Goal: Task Accomplishment & Management: Manage account settings

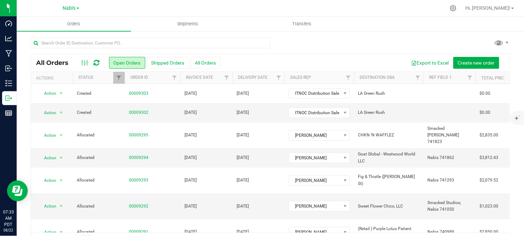
click at [145, 7] on div at bounding box center [284, 8] width 321 height 14
click at [67, 7] on span "Nabis" at bounding box center [69, 8] width 13 height 6
click at [44, 27] on link "MSR Supply" at bounding box center [71, 24] width 102 height 9
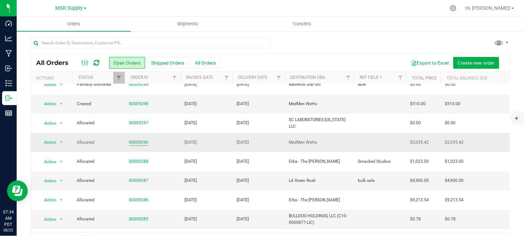
scroll to position [77, 0]
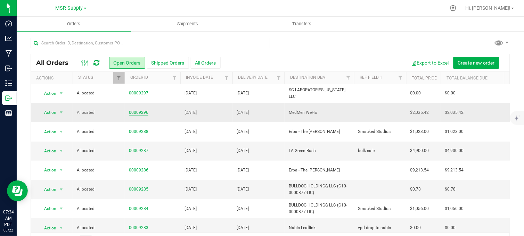
click at [135, 113] on link "00009296" at bounding box center [138, 113] width 19 height 7
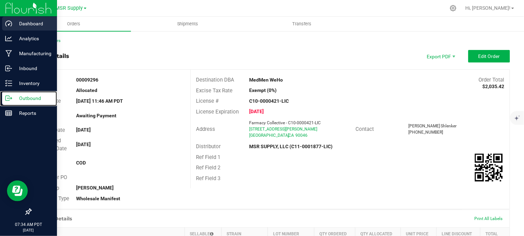
drag, startPoint x: 13, startPoint y: 98, endPoint x: 54, endPoint y: 18, distance: 89.1
click at [13, 97] on p "Outbound" at bounding box center [33, 98] width 42 height 8
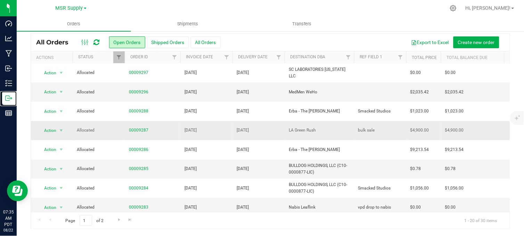
scroll to position [116, 0]
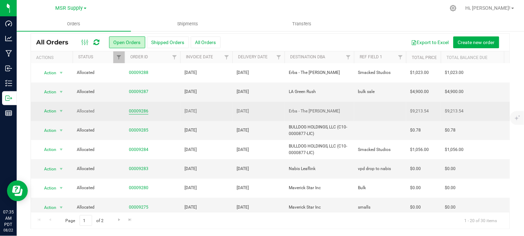
click at [142, 112] on link "00009286" at bounding box center [138, 111] width 19 height 7
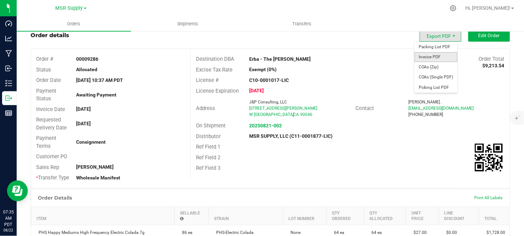
click at [429, 58] on span "Invoice PDF" at bounding box center [436, 57] width 43 height 10
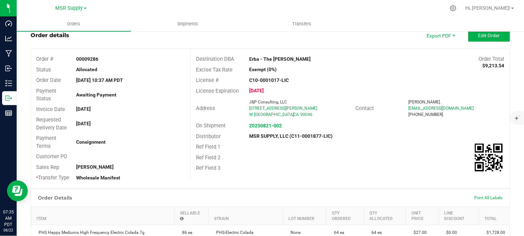
click at [333, 63] on div "Destination DBA Erba - The Woods Order Total $9,213.54" at bounding box center [350, 59] width 319 height 11
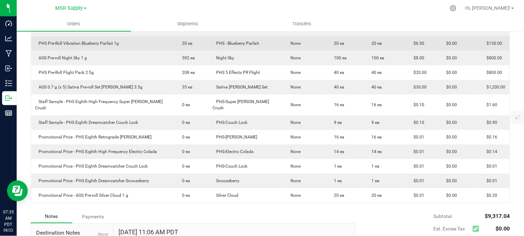
scroll to position [440, 0]
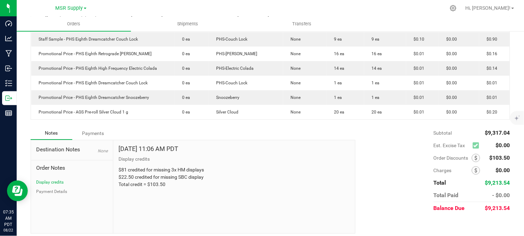
click at [258, 127] on div "Notes Payments" at bounding box center [191, 133] width 320 height 13
click at [325, 131] on div "Notes Payments" at bounding box center [191, 133] width 320 height 13
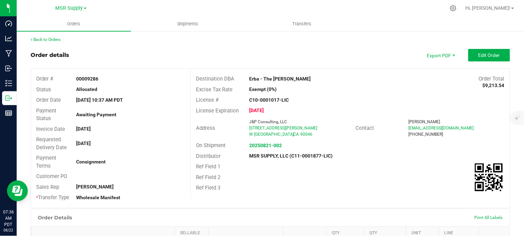
scroll to position [0, 0]
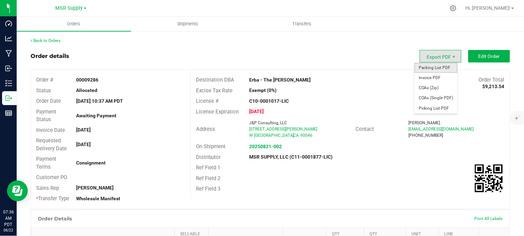
click at [435, 67] on span "Packing List PDF" at bounding box center [436, 68] width 43 height 10
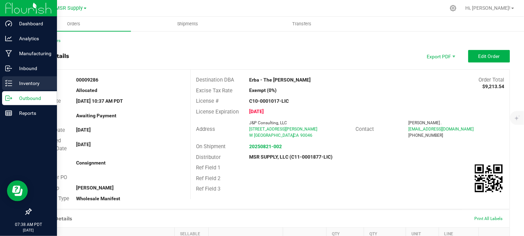
drag, startPoint x: 22, startPoint y: 82, endPoint x: 28, endPoint y: 85, distance: 6.4
click at [22, 82] on p "Inventory" at bounding box center [33, 83] width 42 height 8
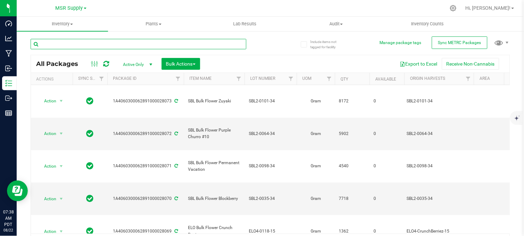
click at [136, 45] on input "text" at bounding box center [139, 44] width 216 height 10
type input "27957"
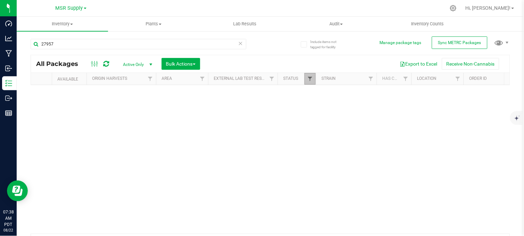
click at [308, 80] on span "Filter" at bounding box center [310, 79] width 6 height 6
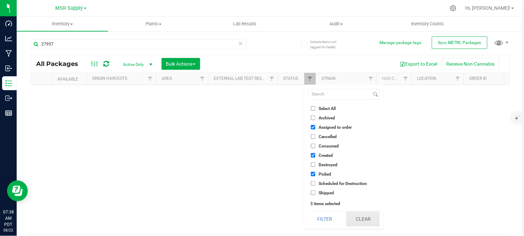
click at [365, 220] on button "Clear" at bounding box center [363, 219] width 33 height 15
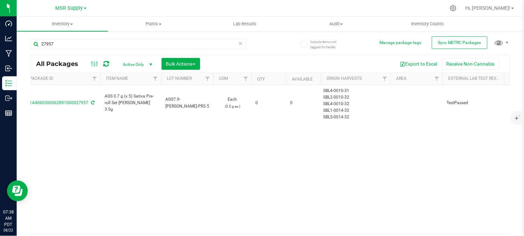
scroll to position [0, 48]
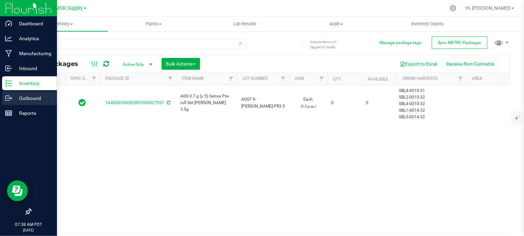
click at [13, 99] on p "Outbound" at bounding box center [33, 98] width 42 height 8
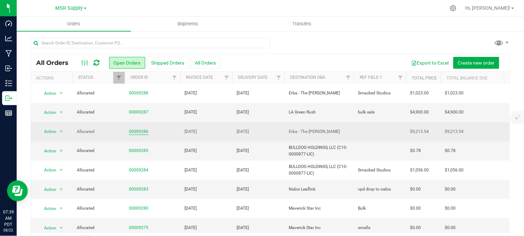
click at [141, 131] on link "00009286" at bounding box center [138, 132] width 19 height 7
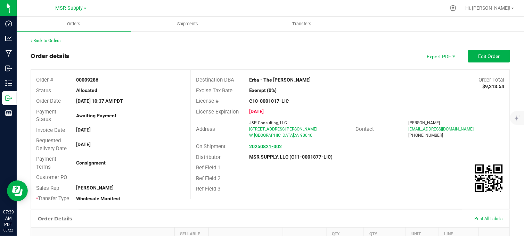
click at [267, 147] on strong "20250821-002" at bounding box center [265, 147] width 33 height 6
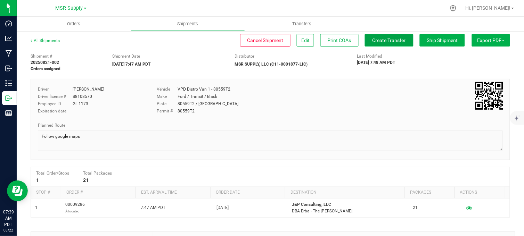
click at [386, 42] on span "Create Transfer" at bounding box center [389, 41] width 33 height 6
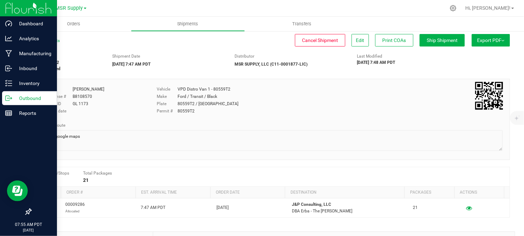
click at [11, 98] on icon at bounding box center [11, 97] width 1 height 1
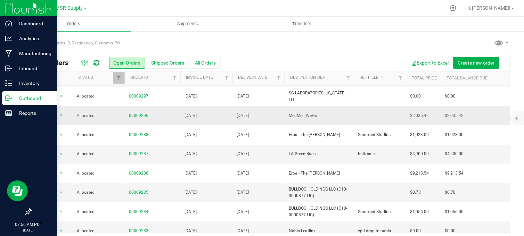
scroll to position [77, 0]
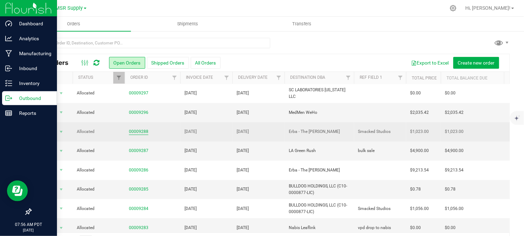
click at [131, 132] on link "00009288" at bounding box center [138, 132] width 19 height 7
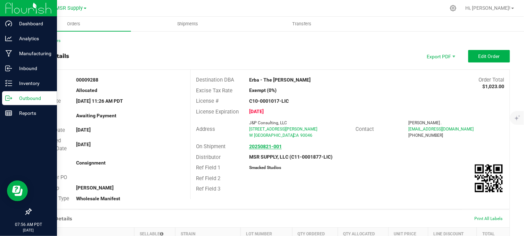
click at [268, 147] on strong "20250821-001" at bounding box center [265, 147] width 33 height 6
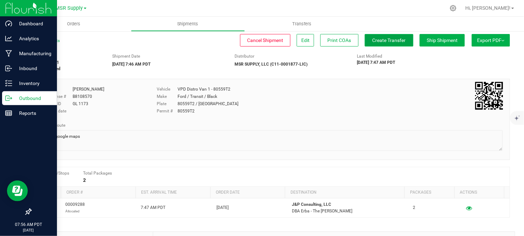
click at [376, 41] on span "Create Transfer" at bounding box center [389, 41] width 33 height 6
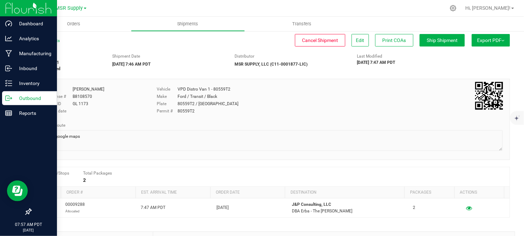
click at [203, 45] on div "Cancel Shipment Edit Print COAs Ship Shipment" at bounding box center [268, 40] width 393 height 13
click at [10, 99] on icon at bounding box center [8, 98] width 7 height 7
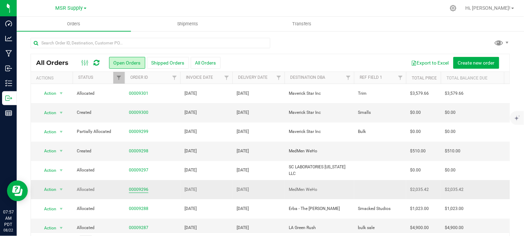
click at [135, 190] on link "00009296" at bounding box center [138, 190] width 19 height 7
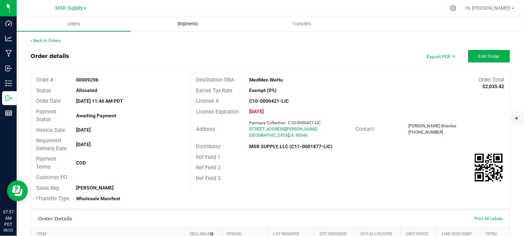
click at [192, 23] on span "Shipments" at bounding box center [188, 24] width 40 height 6
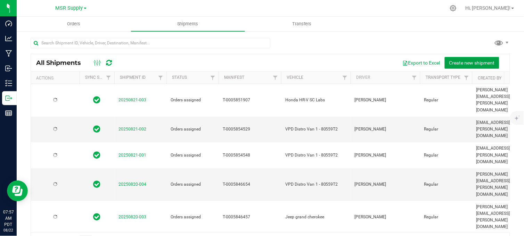
click at [457, 65] on span "Create new shipment" at bounding box center [473, 63] width 46 height 6
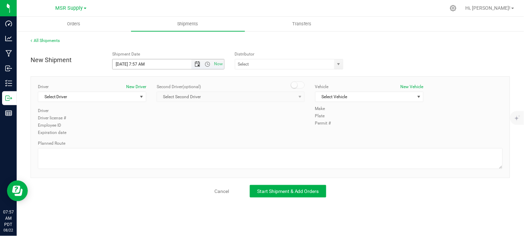
click at [199, 66] on span "Open the date view" at bounding box center [198, 65] width 6 height 6
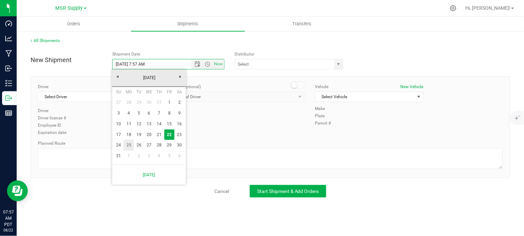
click at [130, 145] on link "25" at bounding box center [129, 145] width 10 height 11
type input "8/25/2025 7:57 AM"
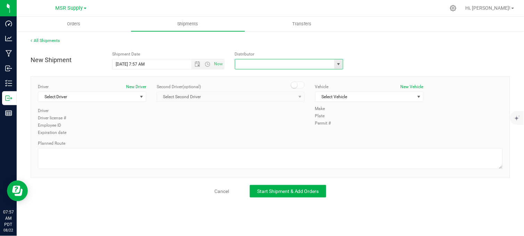
click at [252, 64] on input "text" at bounding box center [283, 64] width 96 height 10
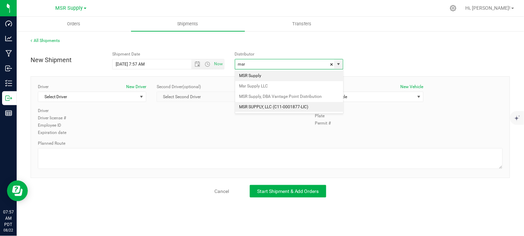
click at [250, 106] on li "MSR SUPPLY, LLC (C11-0001877-LIC)" at bounding box center [289, 107] width 108 height 10
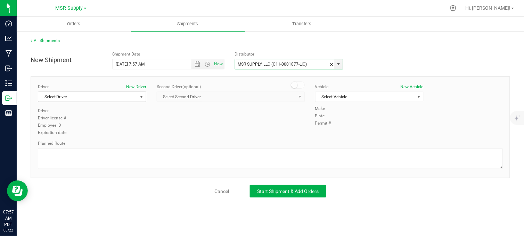
type input "MSR SUPPLY, LLC (C11-0001877-LIC)"
click at [106, 98] on span "Select Driver" at bounding box center [87, 97] width 99 height 10
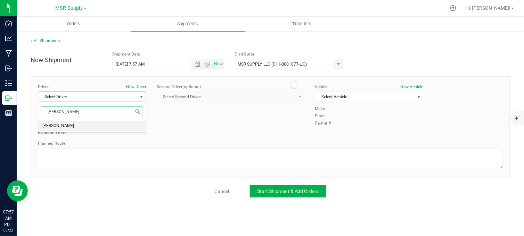
click at [78, 124] on li "Doug Cox" at bounding box center [92, 126] width 108 height 10
type input "doug"
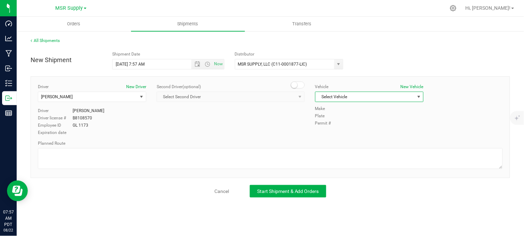
click at [333, 98] on span "Select Vehicle" at bounding box center [365, 97] width 99 height 10
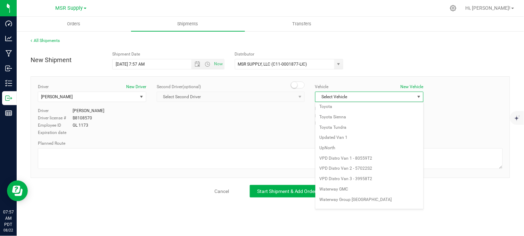
scroll to position [1206, 0]
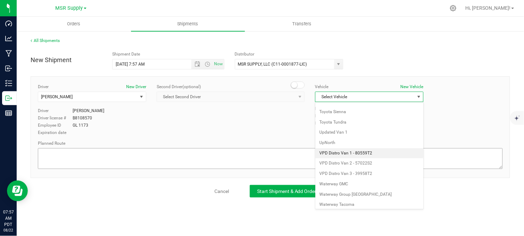
drag, startPoint x: 356, startPoint y: 159, endPoint x: 304, endPoint y: 161, distance: 52.2
click at [356, 159] on li "VPD Distro Van 1 - 80559T2" at bounding box center [370, 153] width 108 height 10
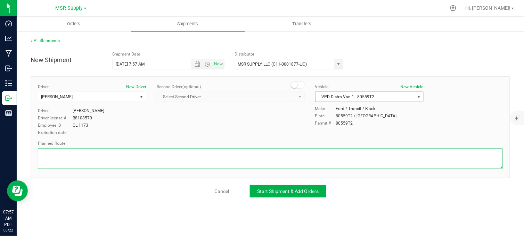
click at [258, 161] on textarea at bounding box center [270, 158] width 465 height 21
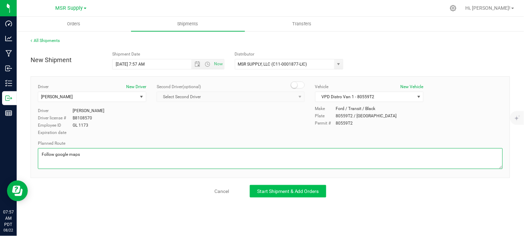
type textarea "Follow google maps"
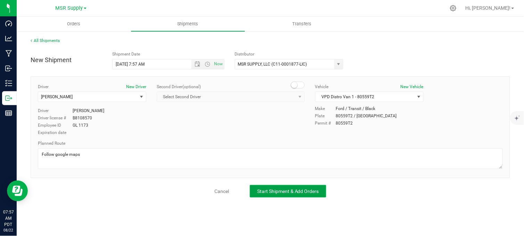
click at [256, 188] on button "Start Shipment & Add Orders" at bounding box center [288, 191] width 76 height 13
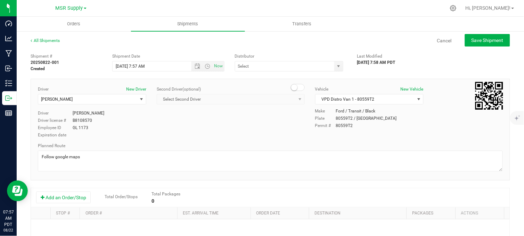
type input "MSR SUPPLY, LLC (C11-0001877-LIC)"
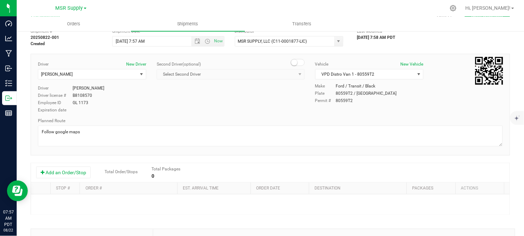
scroll to position [39, 0]
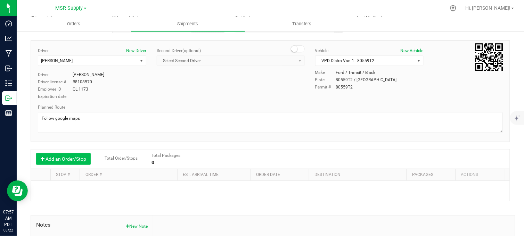
click at [73, 161] on button "Add an Order/Stop" at bounding box center [63, 159] width 55 height 12
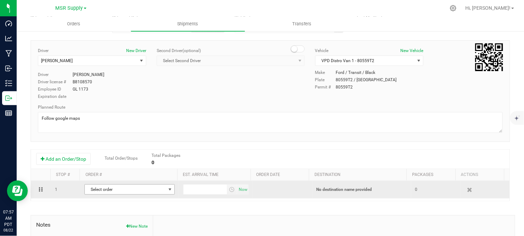
click at [123, 192] on span "Select order" at bounding box center [125, 190] width 81 height 10
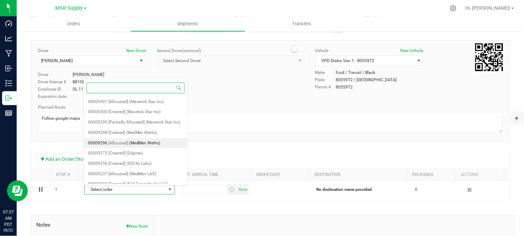
click at [129, 148] on span "(MedMen WeHo)" at bounding box center [144, 143] width 31 height 9
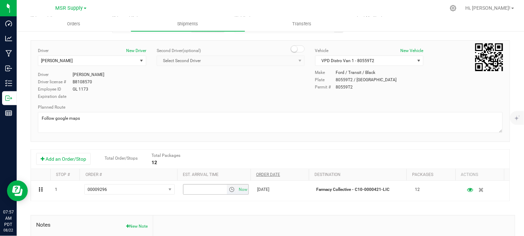
drag, startPoint x: 236, startPoint y: 193, endPoint x: 275, endPoint y: 174, distance: 43.5
click at [237, 193] on span "Now" at bounding box center [243, 190] width 12 height 10
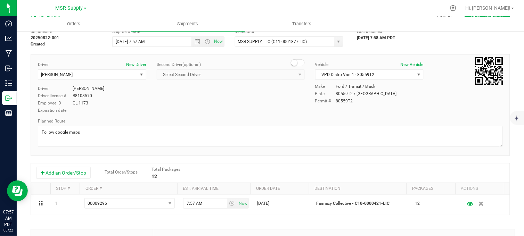
scroll to position [0, 0]
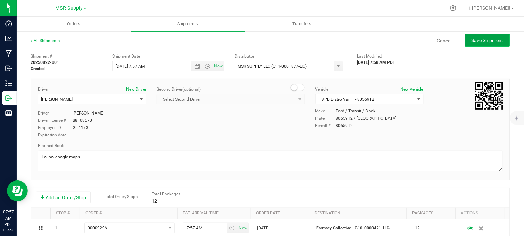
click at [482, 44] on button "Save Shipment" at bounding box center [487, 40] width 45 height 13
type input "8/25/2025 2:57 PM"
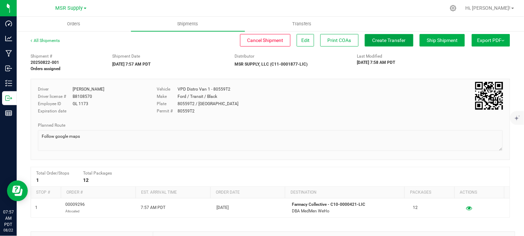
click at [379, 39] on span "Create Transfer" at bounding box center [389, 41] width 33 height 6
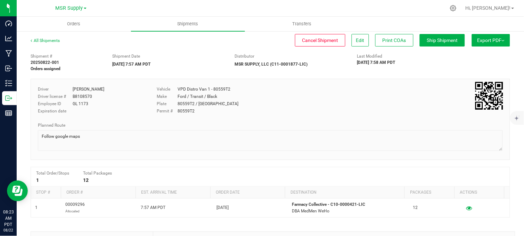
click at [204, 55] on div "Shipment Date" at bounding box center [168, 56] width 112 height 6
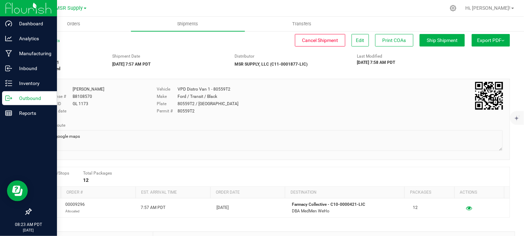
click at [19, 102] on p "Outbound" at bounding box center [33, 98] width 42 height 8
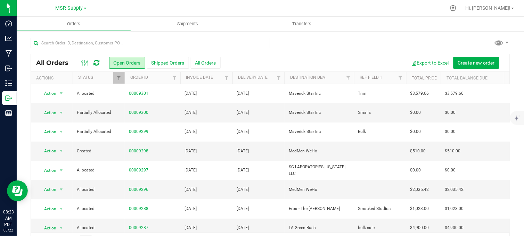
click at [317, 40] on div at bounding box center [271, 46] width 480 height 16
click at [295, 44] on div at bounding box center [271, 46] width 480 height 16
click at [353, 37] on div "All Orders Open Orders Shipped Orders All Orders Export to Excel Create new ord…" at bounding box center [271, 144] width 508 height 226
click at [304, 48] on div at bounding box center [271, 46] width 480 height 16
click at [159, 8] on div at bounding box center [284, 8] width 321 height 14
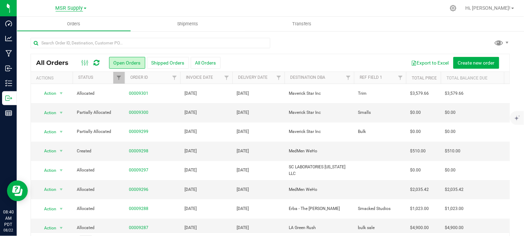
click at [72, 7] on span "MSR Supply" at bounding box center [69, 8] width 27 height 6
click at [44, 25] on link "MSR Supply" at bounding box center [71, 24] width 102 height 9
click at [71, 10] on span "MSR Supply" at bounding box center [69, 8] width 27 height 6
click at [55, 35] on link "Nabis" at bounding box center [71, 33] width 102 height 9
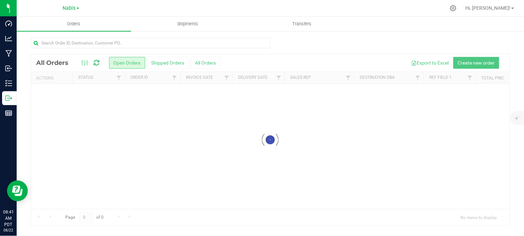
click at [334, 42] on div at bounding box center [271, 46] width 480 height 16
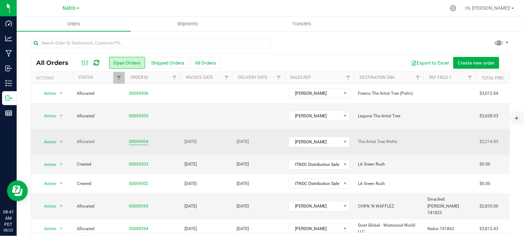
click at [134, 139] on link "00009304" at bounding box center [138, 142] width 19 height 7
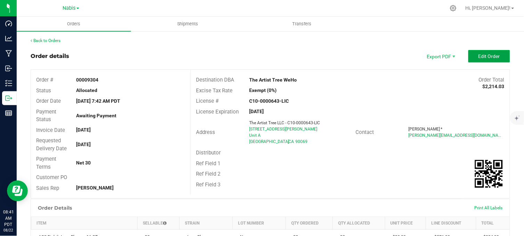
click at [479, 54] on span "Edit Order" at bounding box center [490, 57] width 22 height 6
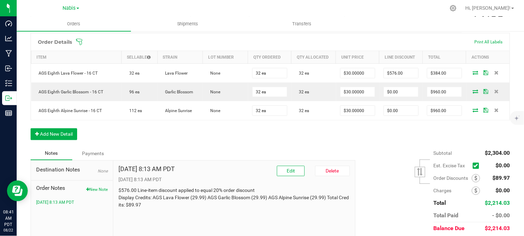
scroll to position [172, 0]
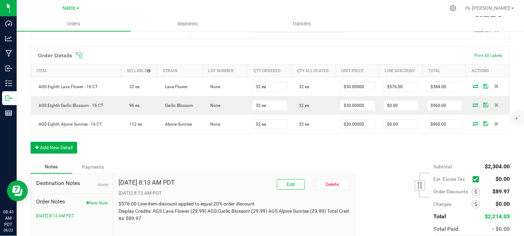
click at [211, 159] on div "Order Details Print All Labels Item Sellable Strain Lot Number Qty Ordered Qty …" at bounding box center [271, 104] width 480 height 114
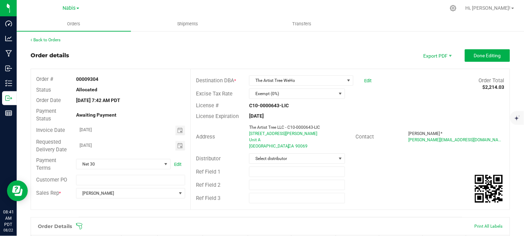
scroll to position [0, 0]
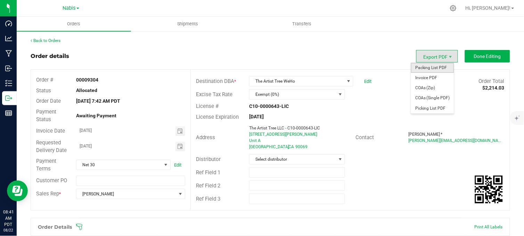
click at [432, 67] on span "Packing List PDF" at bounding box center [432, 68] width 43 height 10
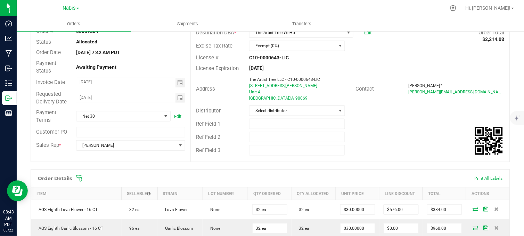
scroll to position [193, 0]
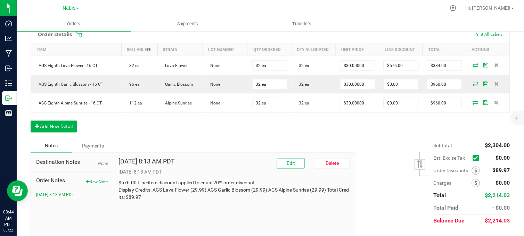
click at [207, 135] on div "Order Details Print All Labels Item Sellable Strain Lot Number Qty Ordered Qty …" at bounding box center [271, 82] width 480 height 114
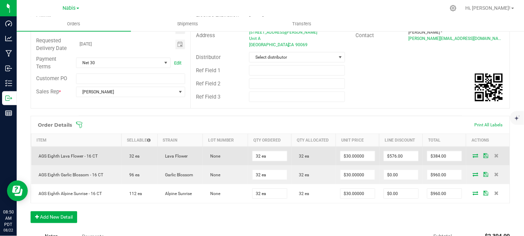
scroll to position [88, 0]
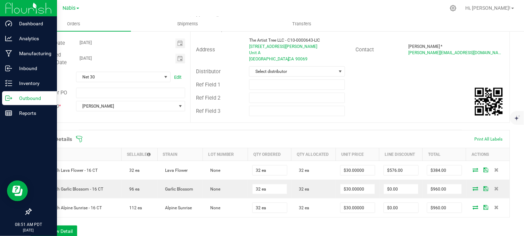
click at [11, 100] on icon at bounding box center [8, 98] width 7 height 7
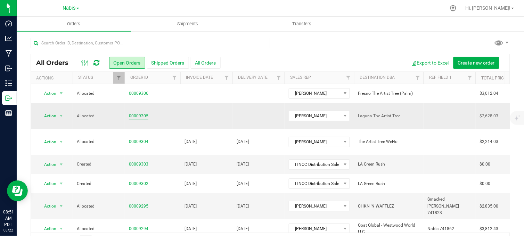
click at [136, 113] on link "00009305" at bounding box center [138, 116] width 19 height 7
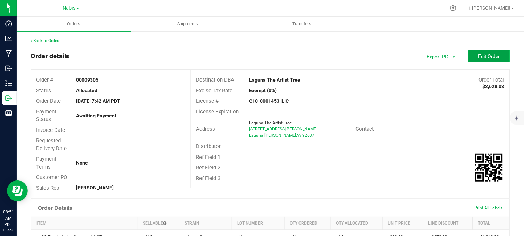
click at [482, 56] on span "Edit Order" at bounding box center [490, 57] width 22 height 6
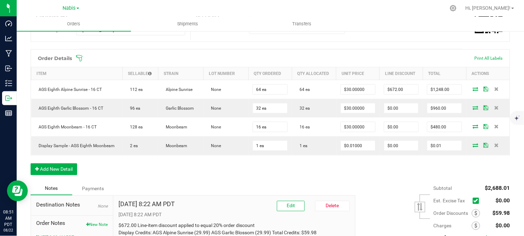
scroll to position [165, 0]
click at [141, 172] on div "Order Details Print All Labels Item Sellable Strain Lot Number Qty Ordered Qty …" at bounding box center [271, 115] width 480 height 133
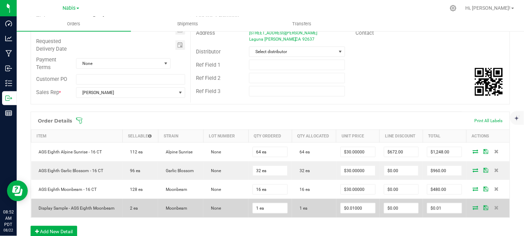
scroll to position [18, 0]
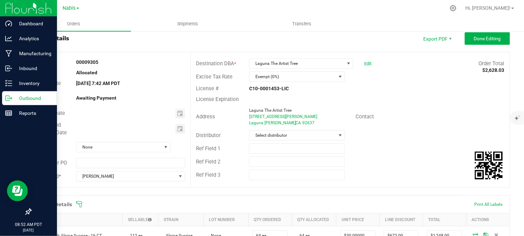
click at [13, 99] on p "Outbound" at bounding box center [33, 98] width 42 height 8
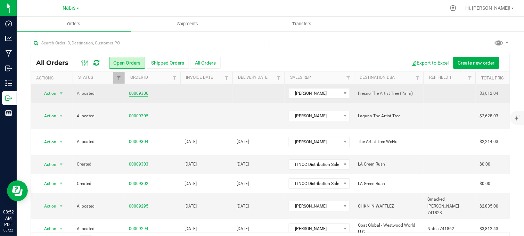
click at [138, 92] on link "00009306" at bounding box center [138, 93] width 19 height 7
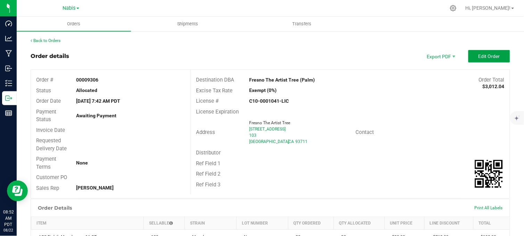
click at [485, 58] on button "Edit Order" at bounding box center [490, 56] width 42 height 13
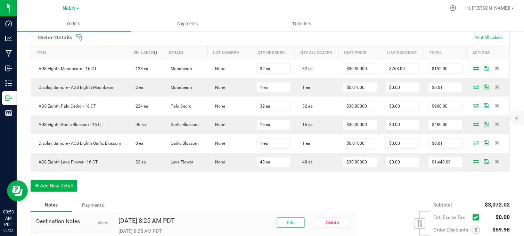
scroll to position [267, 0]
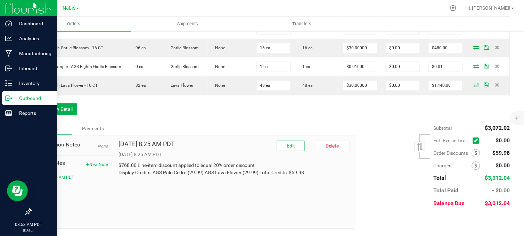
click at [14, 99] on p "Outbound" at bounding box center [33, 98] width 42 height 8
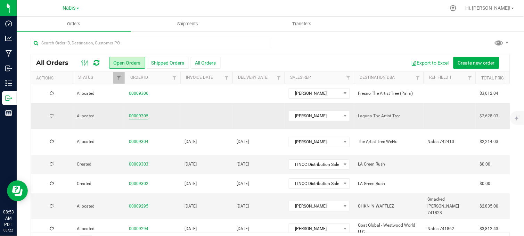
click at [140, 113] on link "00009305" at bounding box center [138, 116] width 19 height 7
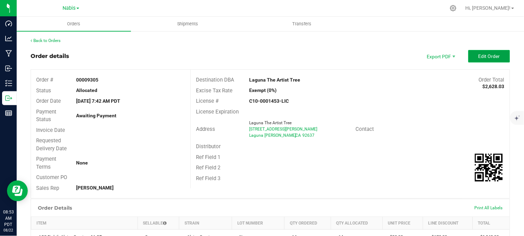
click at [491, 56] on span "Edit Order" at bounding box center [490, 57] width 22 height 6
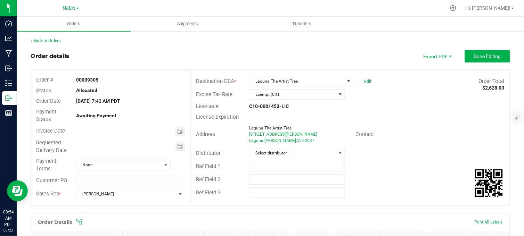
drag, startPoint x: 145, startPoint y: 56, endPoint x: 161, endPoint y: 65, distance: 17.6
click at [145, 56] on div "Order details Export PDF Done Editing" at bounding box center [271, 56] width 480 height 13
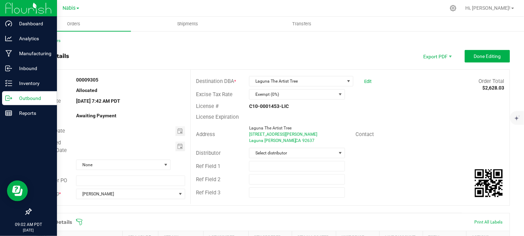
click at [11, 99] on icon at bounding box center [8, 98] width 7 height 7
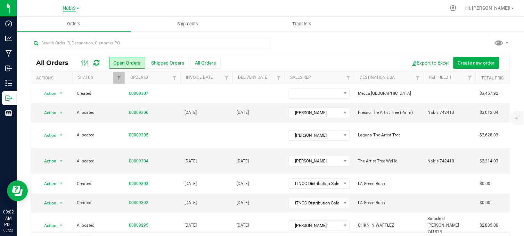
click at [70, 6] on span "Nabis" at bounding box center [69, 8] width 13 height 6
click at [46, 24] on link "MSR Supply" at bounding box center [71, 24] width 102 height 9
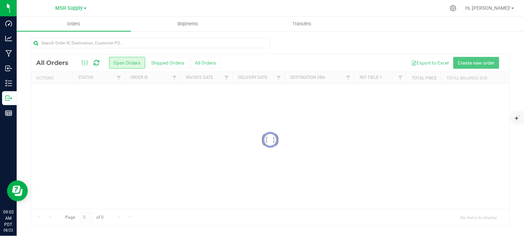
click at [316, 42] on div at bounding box center [271, 46] width 480 height 16
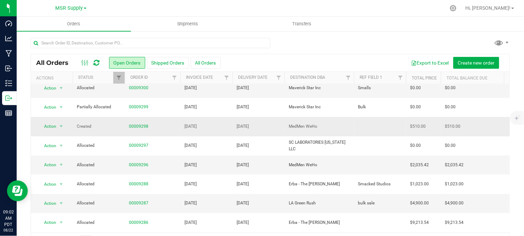
scroll to position [39, 0]
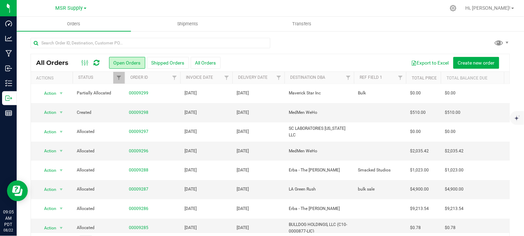
click at [263, 6] on div at bounding box center [284, 8] width 321 height 14
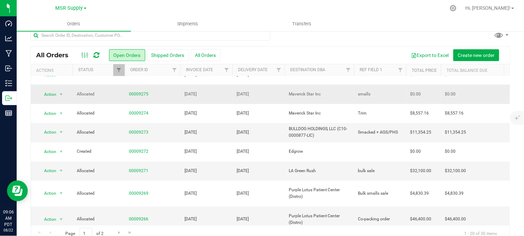
scroll to position [21, 0]
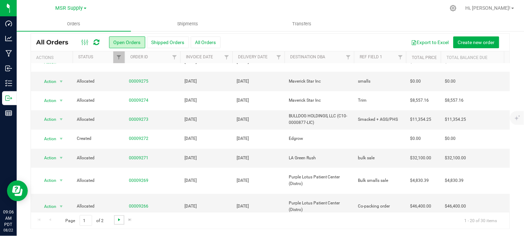
click at [119, 220] on span "Go to the next page" at bounding box center [119, 220] width 6 height 6
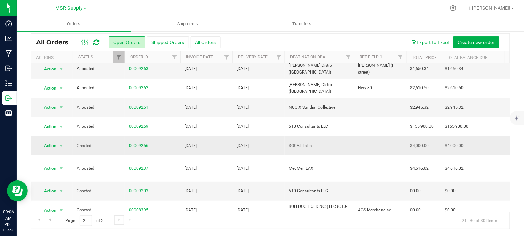
scroll to position [49, 0]
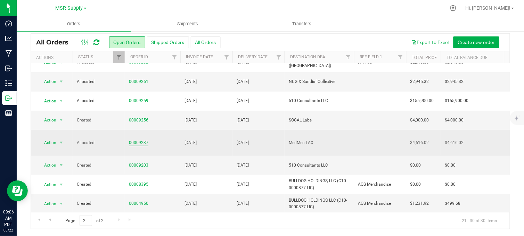
click at [137, 140] on link "00009237" at bounding box center [138, 143] width 19 height 7
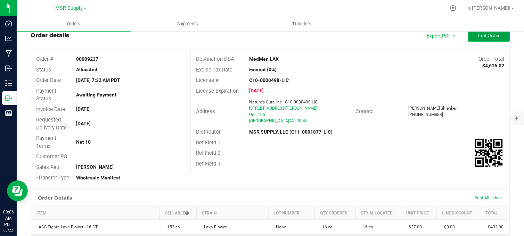
click at [479, 36] on span "Edit Order" at bounding box center [490, 36] width 22 height 6
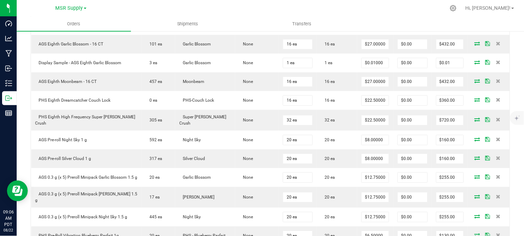
scroll to position [291, 0]
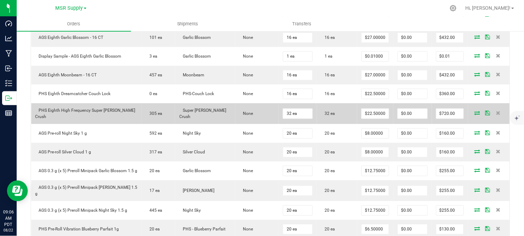
click at [475, 115] on icon at bounding box center [478, 113] width 6 height 4
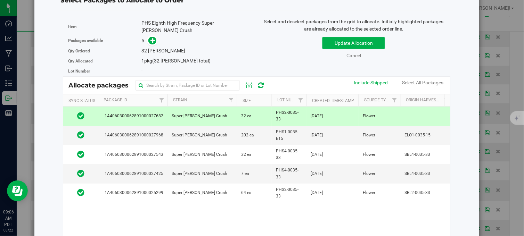
scroll to position [77, 0]
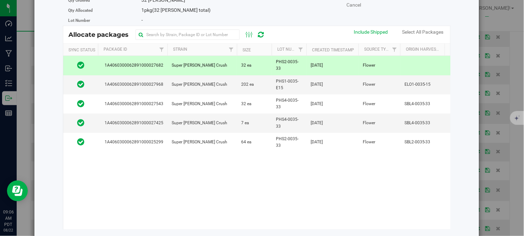
click at [262, 59] on td "32 ea" at bounding box center [254, 65] width 35 height 19
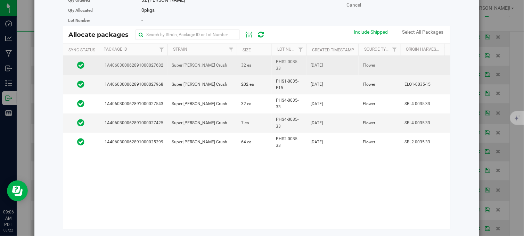
scroll to position [0, 0]
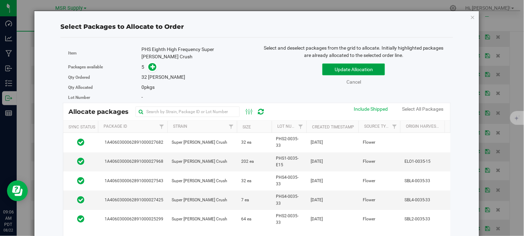
click at [336, 71] on button "Update Allocation" at bounding box center [354, 70] width 63 height 12
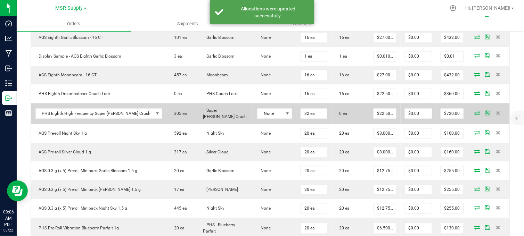
click at [475, 115] on icon at bounding box center [478, 113] width 6 height 4
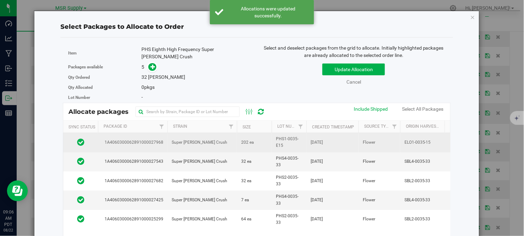
click at [260, 138] on td "202 ea" at bounding box center [254, 142] width 35 height 19
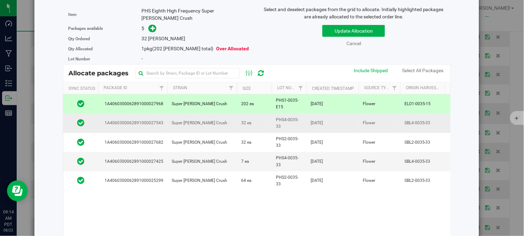
click at [233, 114] on td "Super Berry Crush" at bounding box center [203, 123] width 70 height 19
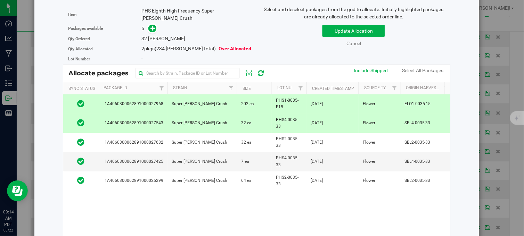
drag, startPoint x: 207, startPoint y: 98, endPoint x: 212, endPoint y: 113, distance: 15.2
click at [207, 99] on td "Super Berry Crush" at bounding box center [203, 104] width 70 height 19
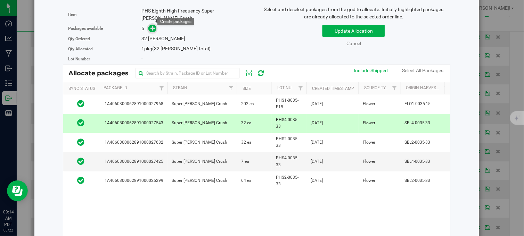
click at [151, 26] on icon at bounding box center [153, 28] width 5 height 5
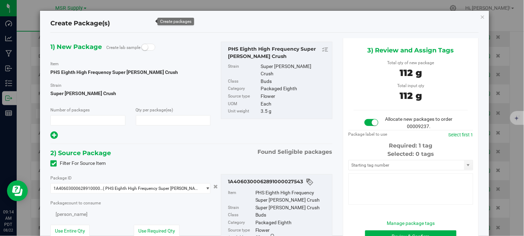
type input "1"
type input "32"
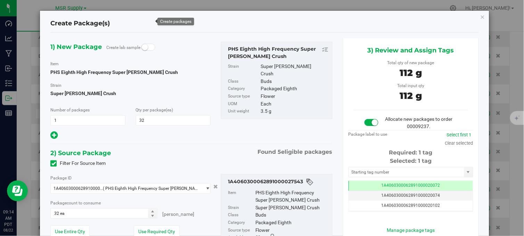
scroll to position [0, 0]
click at [481, 15] on icon "button" at bounding box center [483, 17] width 5 height 8
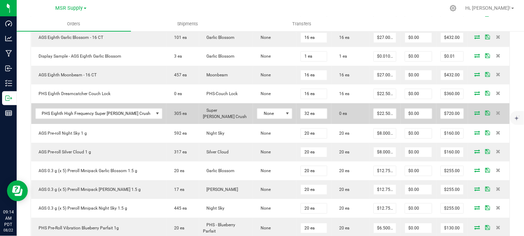
click at [475, 115] on icon at bounding box center [478, 113] width 6 height 4
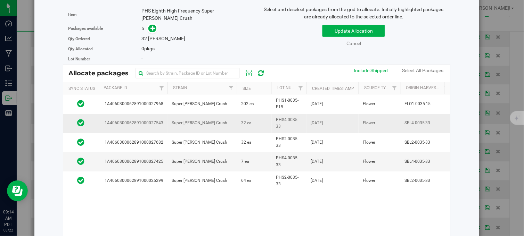
click at [220, 122] on td "Super Berry Crush" at bounding box center [203, 123] width 70 height 19
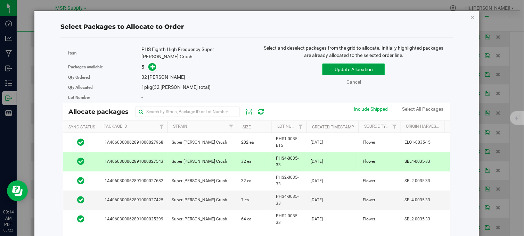
click at [332, 71] on button "Update Allocation" at bounding box center [354, 70] width 63 height 12
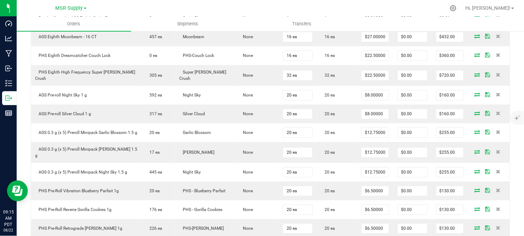
click at [248, 6] on div at bounding box center [284, 8] width 321 height 14
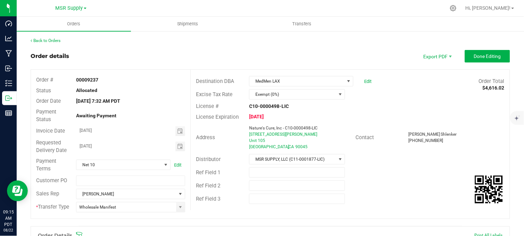
click at [264, 42] on div "Back to Orders" at bounding box center [271, 41] width 480 height 6
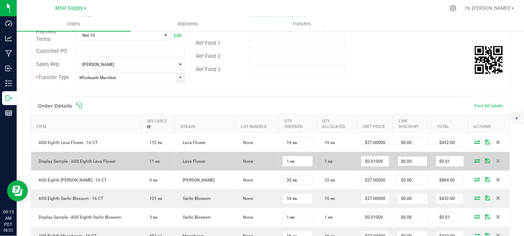
scroll to position [154, 0]
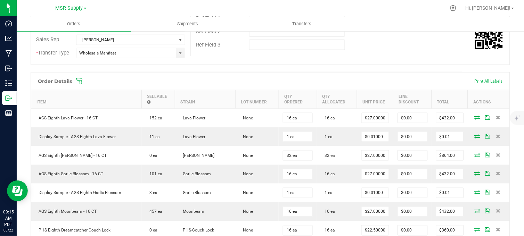
drag, startPoint x: 224, startPoint y: 62, endPoint x: 224, endPoint y: 67, distance: 4.9
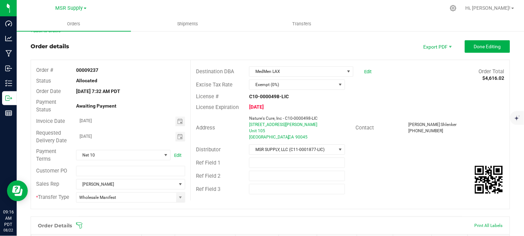
scroll to position [0, 0]
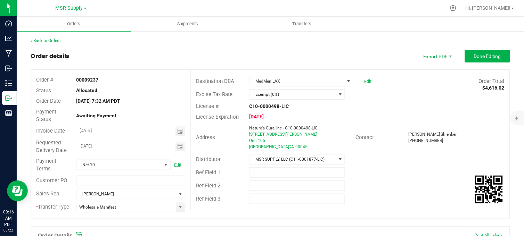
click at [164, 43] on div "Back to Orders" at bounding box center [271, 41] width 480 height 6
click at [64, 8] on span "MSR Supply" at bounding box center [69, 8] width 27 height 6
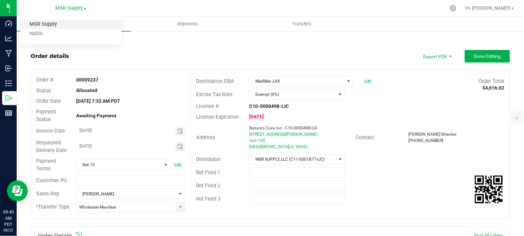
click at [47, 24] on link "MSR Supply" at bounding box center [71, 24] width 102 height 9
click at [64, 9] on span "MSR Supply" at bounding box center [69, 8] width 27 height 6
click at [45, 33] on link "Nabis" at bounding box center [71, 33] width 102 height 9
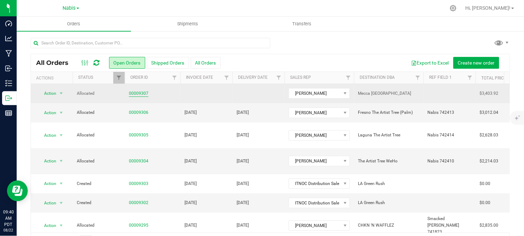
click at [130, 95] on link "00009307" at bounding box center [138, 93] width 19 height 7
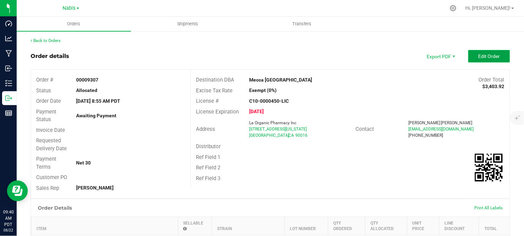
click at [472, 56] on button "Edit Order" at bounding box center [490, 56] width 42 height 13
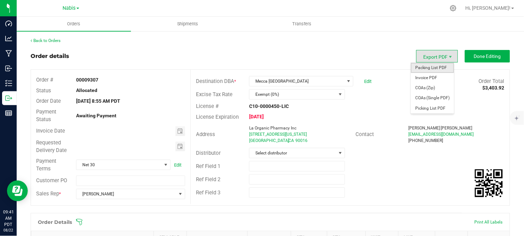
click at [422, 66] on span "Packing List PDF" at bounding box center [432, 68] width 43 height 10
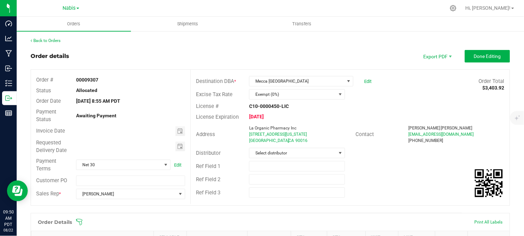
click at [239, 53] on div "Order details Export PDF Done Editing" at bounding box center [271, 56] width 480 height 13
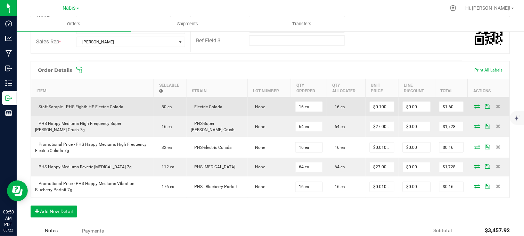
scroll to position [193, 0]
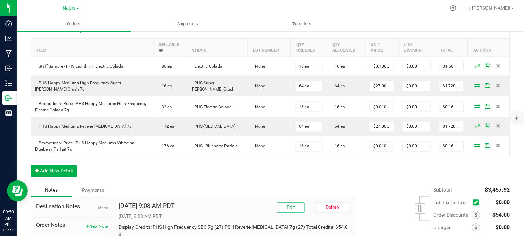
click at [192, 175] on div "Order Details Print All Labels Item Sellable Strain Lot Number Qty Ordered Qty …" at bounding box center [271, 103] width 480 height 164
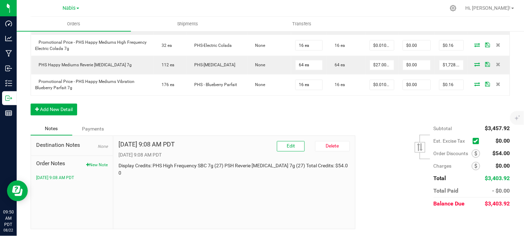
scroll to position [216, 0]
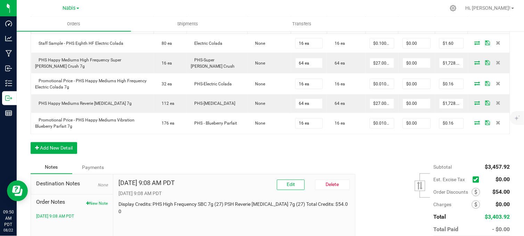
click at [202, 156] on div "Order Details Print All Labels Item Sellable Strain Lot Number Qty Ordered Qty …" at bounding box center [271, 80] width 480 height 164
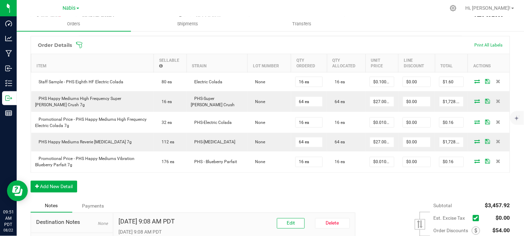
click at [150, 197] on div "Order Details Print All Labels Item Sellable Strain Lot Number Qty Ordered Qty …" at bounding box center [271, 118] width 480 height 164
drag, startPoint x: 168, startPoint y: 190, endPoint x: 137, endPoint y: 183, distance: 31.1
click at [167, 190] on div "Order Details Print All Labels Item Sellable Strain Lot Number Qty Ordered Qty …" at bounding box center [271, 118] width 480 height 164
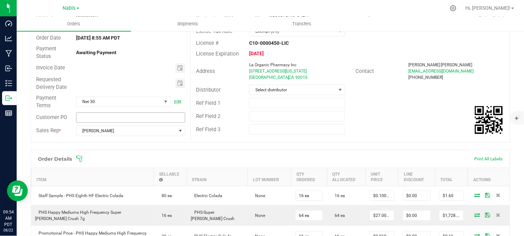
scroll to position [0, 0]
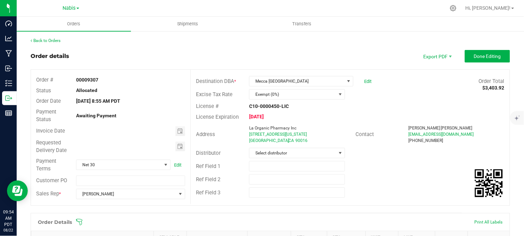
click at [99, 50] on div "Order details Export PDF Done Editing" at bounding box center [271, 56] width 480 height 13
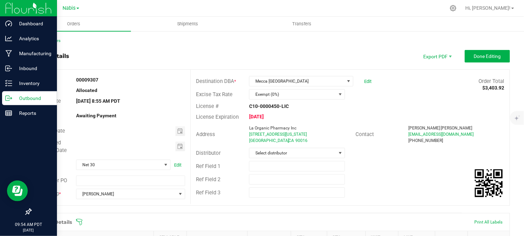
click at [14, 99] on p "Outbound" at bounding box center [33, 98] width 42 height 8
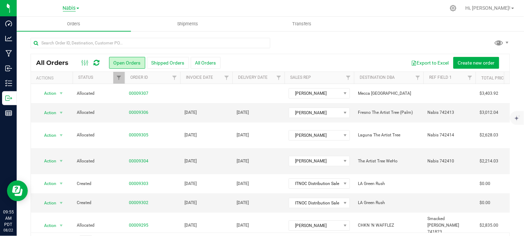
click at [67, 6] on span "Nabis" at bounding box center [69, 8] width 13 height 6
click at [56, 24] on link "MSR Supply" at bounding box center [71, 24] width 102 height 9
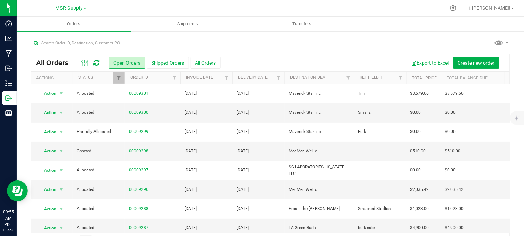
click at [311, 51] on div at bounding box center [271, 46] width 480 height 16
click at [155, 2] on div at bounding box center [284, 8] width 321 height 14
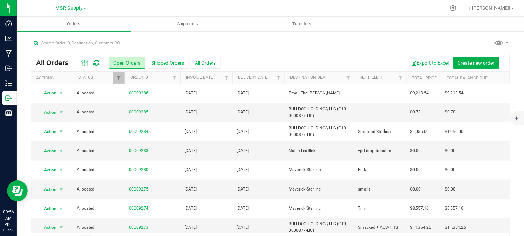
scroll to position [193, 0]
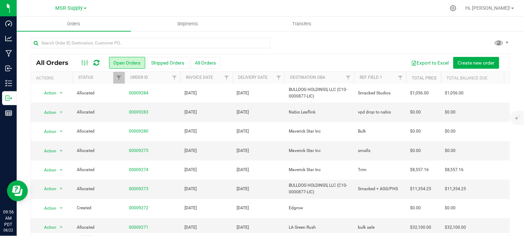
click at [158, 4] on div at bounding box center [284, 8] width 321 height 14
click at [284, 42] on div at bounding box center [271, 46] width 480 height 16
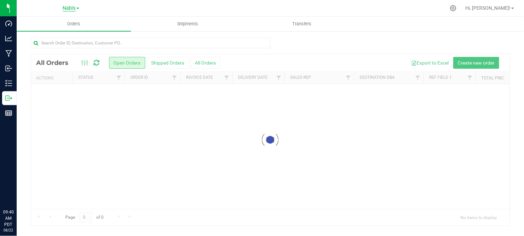
click at [71, 7] on span "Nabis" at bounding box center [69, 8] width 13 height 6
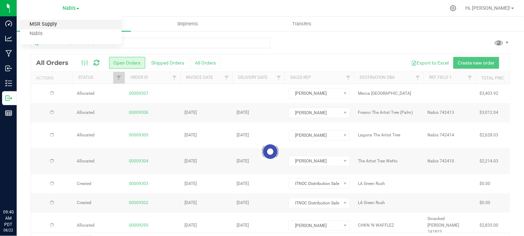
click at [47, 24] on link "MSR Supply" at bounding box center [71, 24] width 102 height 9
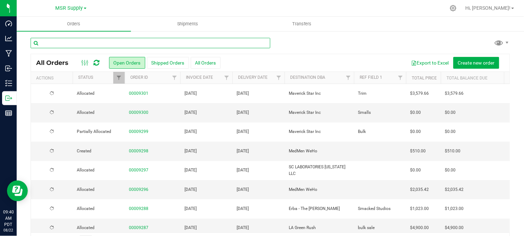
click at [136, 43] on input "text" at bounding box center [151, 43] width 240 height 10
type input "phs happy mediums high freq"
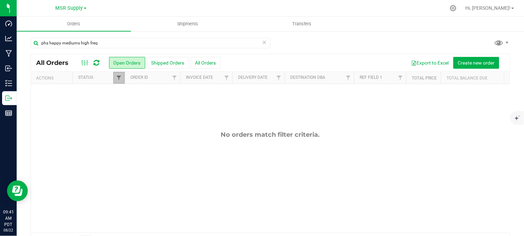
click at [117, 75] on span "Filter" at bounding box center [119, 78] width 6 height 6
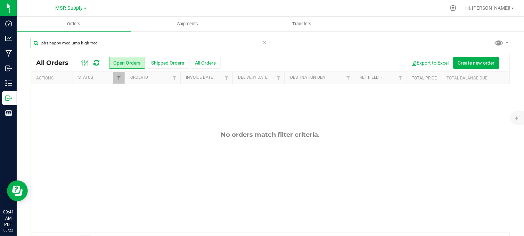
drag, startPoint x: 104, startPoint y: 45, endPoint x: 38, endPoint y: 47, distance: 65.4
click at [38, 47] on input "phs happy mediums high freq" at bounding box center [151, 43] width 240 height 10
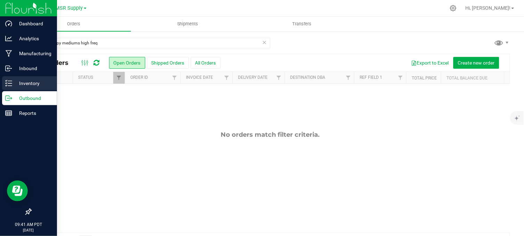
click at [8, 76] on div "Inventory" at bounding box center [29, 83] width 55 height 14
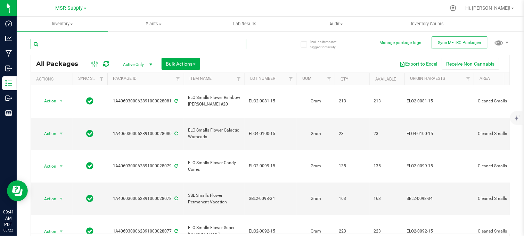
click at [99, 43] on input "text" at bounding box center [139, 44] width 216 height 10
paste input "phs happy mediums high freq"
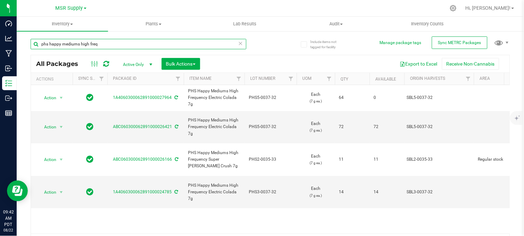
drag, startPoint x: 102, startPoint y: 44, endPoint x: 80, endPoint y: 59, distance: 26.4
click at [80, 59] on div "phs happy mediums high freq All Packages Active Only Active Only Lab Samples Lo…" at bounding box center [271, 141] width 480 height 219
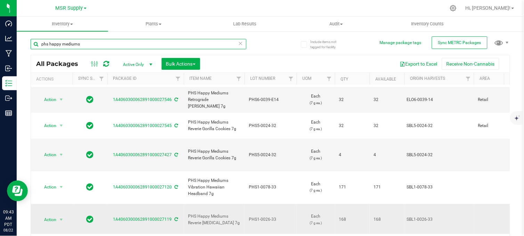
scroll to position [232, 0]
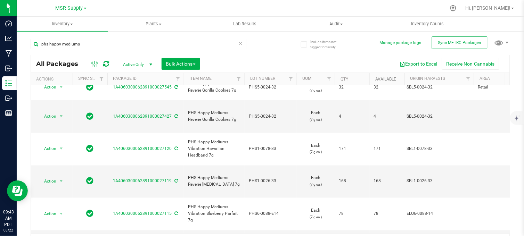
click at [389, 77] on link "Available" at bounding box center [386, 79] width 21 height 5
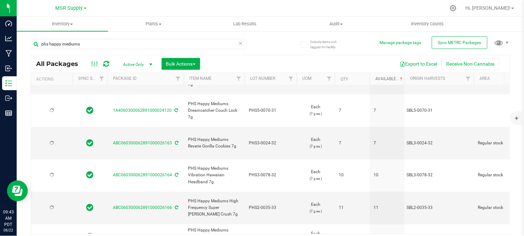
scroll to position [0, 0]
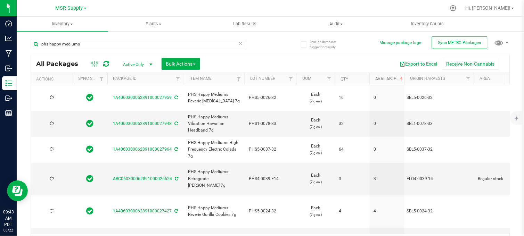
click at [381, 78] on link "Available" at bounding box center [390, 78] width 29 height 5
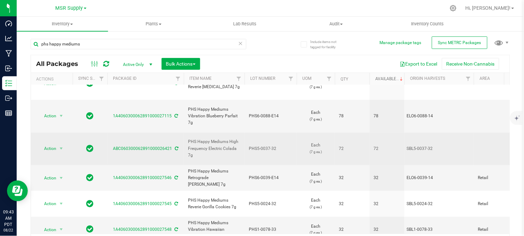
scroll to position [154, 0]
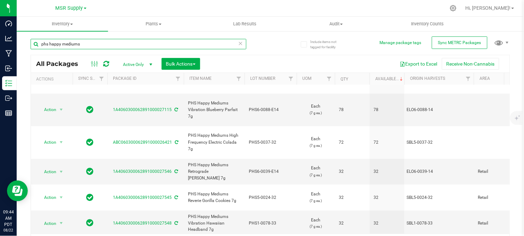
click at [98, 43] on input "phs happy mediums" at bounding box center [139, 44] width 216 height 10
type input "phs happy mediums reverie"
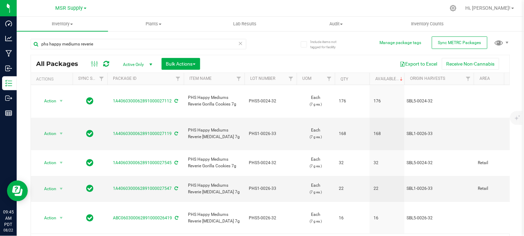
click at [184, 4] on div at bounding box center [284, 8] width 321 height 14
click at [140, 7] on div at bounding box center [284, 8] width 321 height 14
click at [163, 2] on div at bounding box center [284, 8] width 321 height 14
click at [153, 1] on nav "MSR Supply MSR Supply Nabis Hi, Stevie!" at bounding box center [271, 8] width 508 height 17
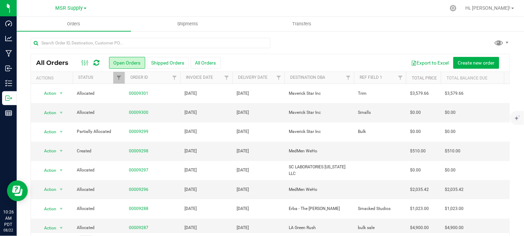
click at [127, 7] on div at bounding box center [284, 8] width 321 height 14
drag, startPoint x: 159, startPoint y: 6, endPoint x: 100, endPoint y: 9, distance: 59.2
click at [159, 6] on div at bounding box center [284, 8] width 321 height 14
click at [64, 9] on span "MSR Supply" at bounding box center [69, 8] width 27 height 6
click at [45, 35] on link "Nabis" at bounding box center [71, 33] width 102 height 9
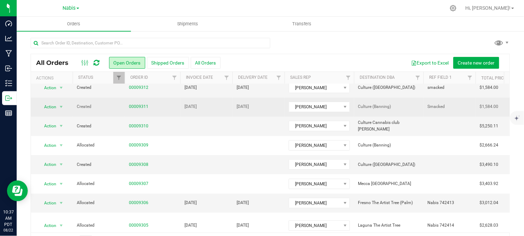
scroll to position [39, 0]
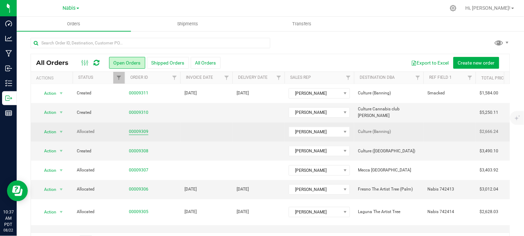
click at [130, 133] on link "00009309" at bounding box center [138, 132] width 19 height 7
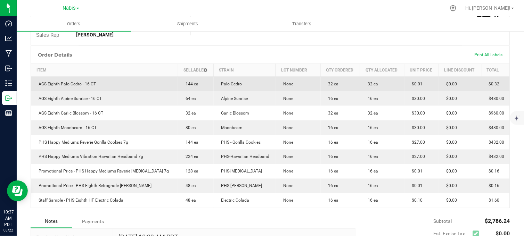
scroll to position [154, 0]
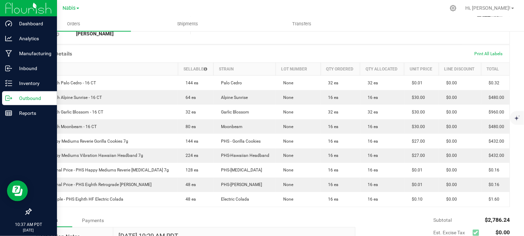
click at [9, 99] on icon at bounding box center [8, 98] width 7 height 7
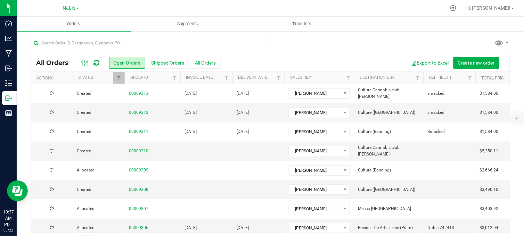
click at [336, 41] on div at bounding box center [271, 46] width 480 height 16
click at [290, 43] on div at bounding box center [271, 46] width 480 height 16
click at [131, 6] on div at bounding box center [284, 8] width 321 height 14
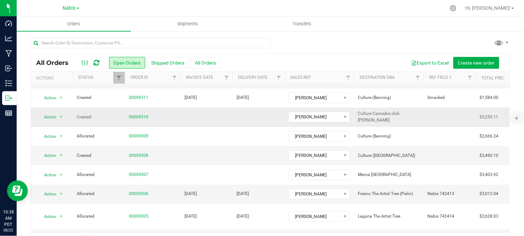
scroll to position [35, 0]
click at [148, 10] on div at bounding box center [284, 8] width 321 height 14
click at [74, 8] on span "Nabis" at bounding box center [69, 8] width 13 height 6
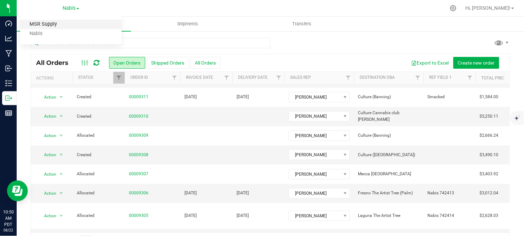
click at [44, 23] on link "MSR Supply" at bounding box center [71, 24] width 102 height 9
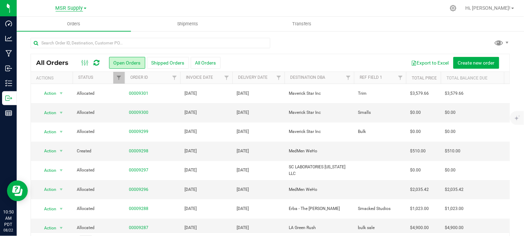
click at [71, 11] on span "MSR Supply" at bounding box center [69, 8] width 27 height 6
click at [63, 33] on link "Nabis" at bounding box center [71, 33] width 102 height 9
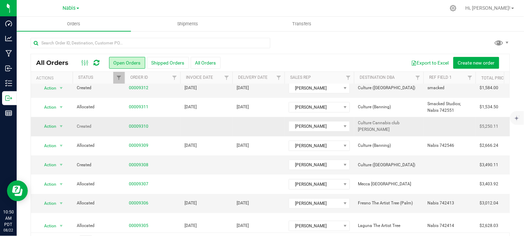
scroll to position [39, 0]
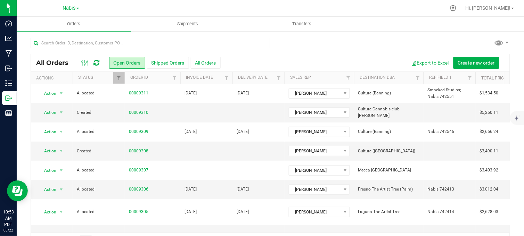
click at [149, 7] on div at bounding box center [284, 8] width 321 height 14
click at [309, 41] on div at bounding box center [271, 46] width 480 height 16
click at [165, 12] on div at bounding box center [284, 8] width 321 height 14
click at [130, 10] on div at bounding box center [284, 8] width 321 height 14
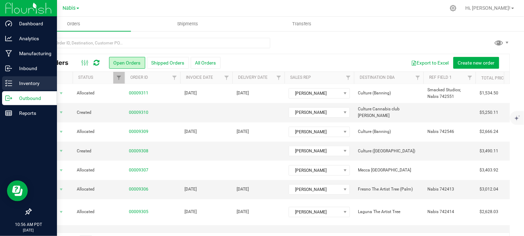
click at [28, 83] on p "Inventory" at bounding box center [33, 83] width 42 height 8
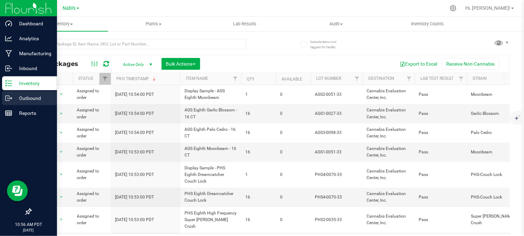
click at [6, 95] on icon at bounding box center [8, 98] width 7 height 7
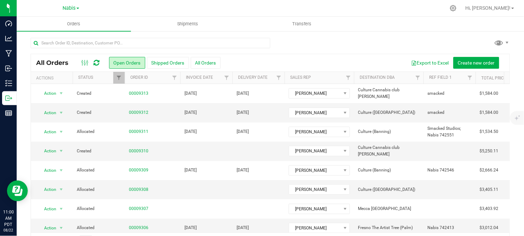
click at [141, 10] on div at bounding box center [284, 8] width 321 height 14
click at [312, 42] on div at bounding box center [271, 46] width 480 height 16
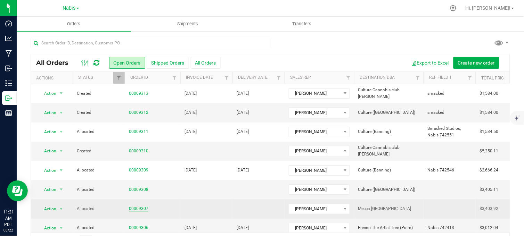
click at [143, 210] on link "00009307" at bounding box center [138, 209] width 19 height 7
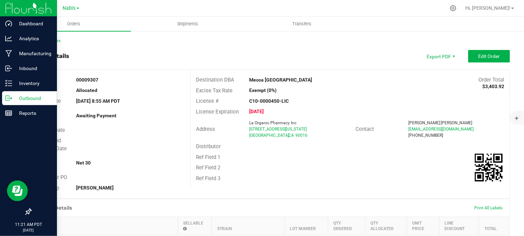
click at [3, 96] on div "Outbound" at bounding box center [29, 98] width 55 height 14
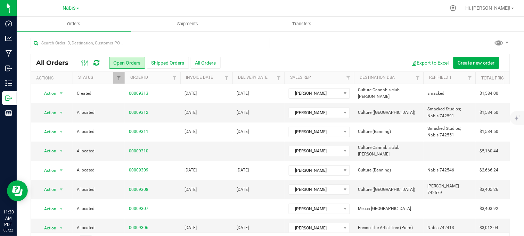
click at [140, 8] on div at bounding box center [284, 8] width 321 height 14
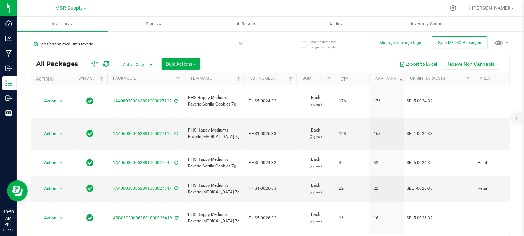
click at [119, 9] on div "MSR Supply MSR Supply Nabis" at bounding box center [71, 8] width 102 height 11
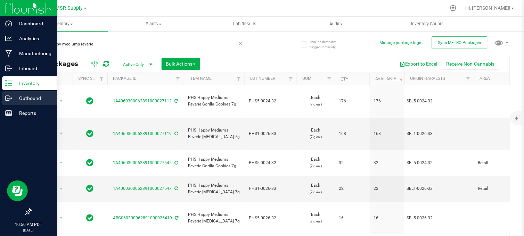
click at [13, 100] on p "Outbound" at bounding box center [33, 98] width 42 height 8
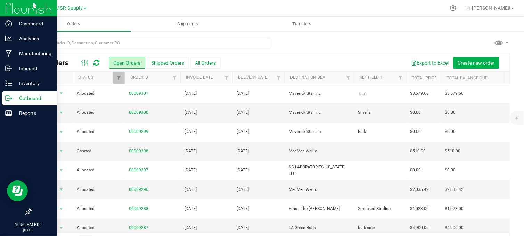
click at [318, 42] on div at bounding box center [271, 46] width 480 height 16
